Goal: Navigation & Orientation: Go to known website

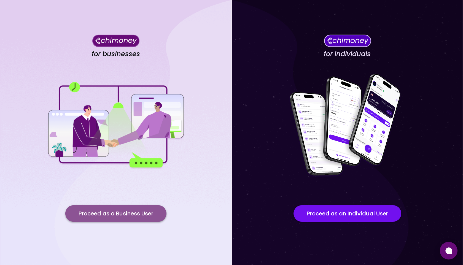
click at [117, 217] on button "Proceed as a Business User" at bounding box center [115, 213] width 101 height 17
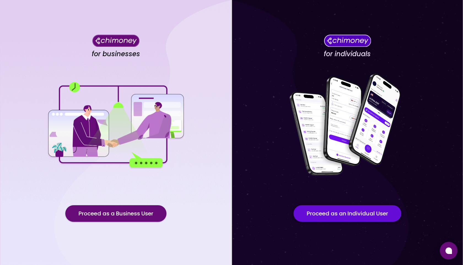
click at [339, 214] on button "Proceed as an Individual User" at bounding box center [347, 213] width 108 height 17
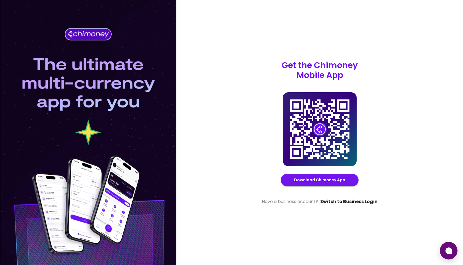
click at [339, 200] on link "Switch to Business Login" at bounding box center [348, 201] width 57 height 7
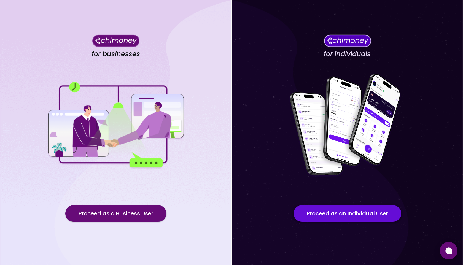
click at [327, 214] on button "Proceed as an Individual User" at bounding box center [347, 213] width 108 height 17
